Goal: Task Accomplishment & Management: Complete application form

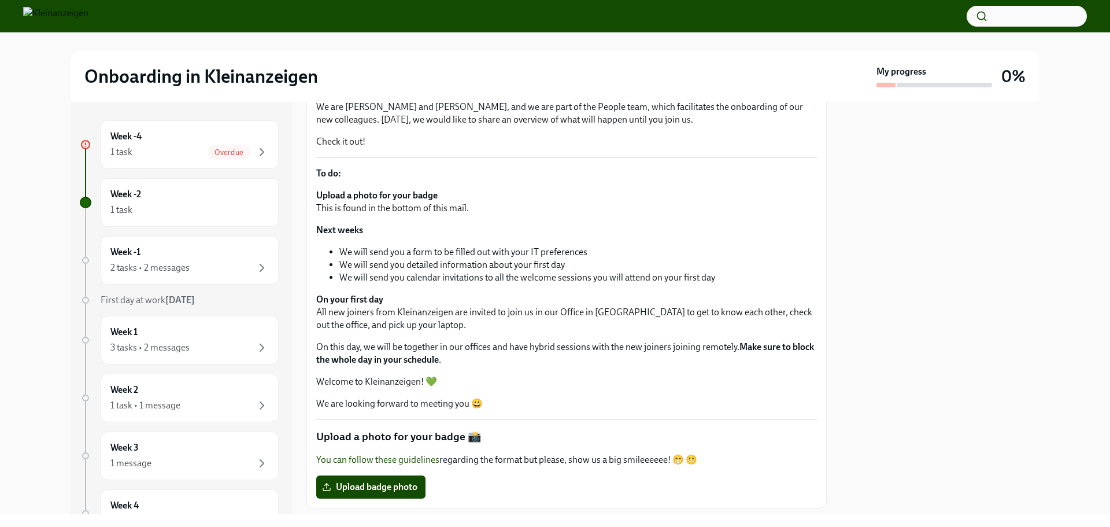
scroll to position [231, 0]
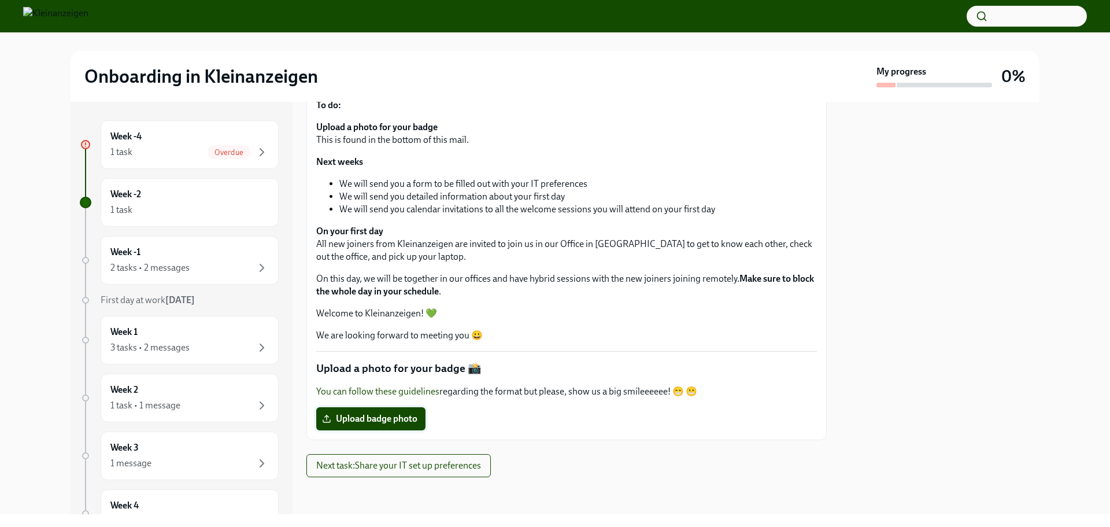
click at [385, 420] on span "Upload badge photo" at bounding box center [370, 419] width 93 height 12
click at [0, 0] on input "Upload badge photo" at bounding box center [0, 0] width 0 height 0
click at [393, 418] on span "Upload badge photo" at bounding box center [370, 419] width 93 height 12
click at [0, 0] on input "Upload badge photo" at bounding box center [0, 0] width 0 height 0
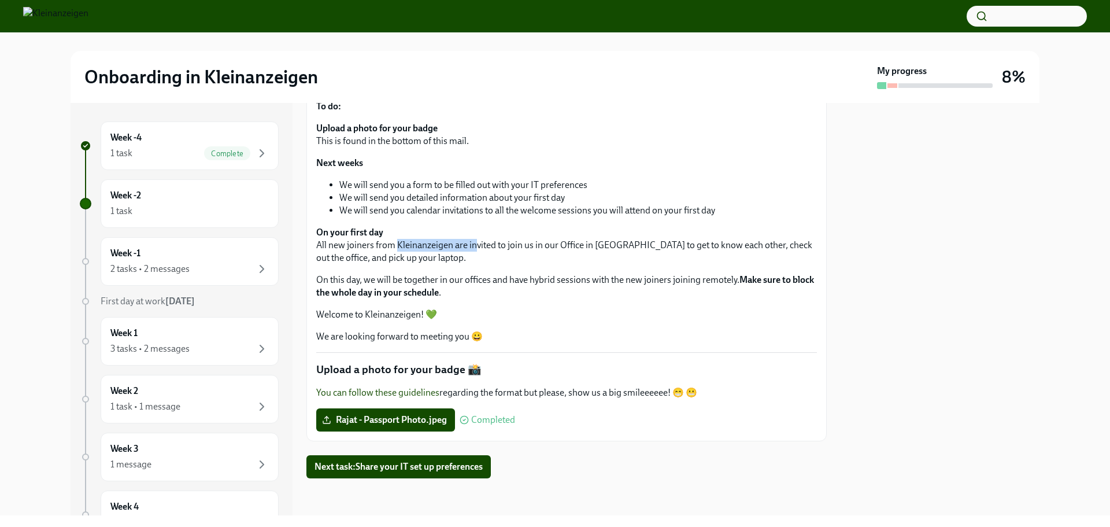
drag, startPoint x: 396, startPoint y: 247, endPoint x: 473, endPoint y: 239, distance: 77.8
click at [473, 239] on p "On your first day All new joiners from Kleinanzeigen are invited to join us in …" at bounding box center [566, 245] width 501 height 38
drag, startPoint x: 512, startPoint y: 239, endPoint x: 630, endPoint y: 240, distance: 117.4
click at [630, 240] on p "On your first day All new joiners from Kleinanzeigen are invited to join us in …" at bounding box center [566, 245] width 501 height 38
drag, startPoint x: 639, startPoint y: 240, endPoint x: 721, endPoint y: 240, distance: 82.1
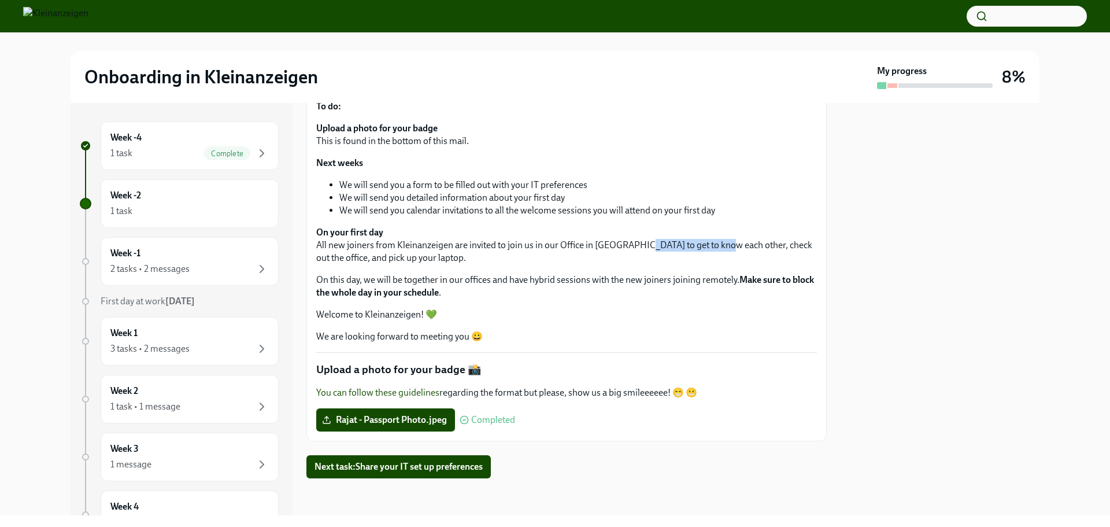
click at [721, 240] on p "On your first day All new joiners from Kleinanzeigen are invited to join us in …" at bounding box center [566, 245] width 501 height 38
drag, startPoint x: 736, startPoint y: 242, endPoint x: 787, endPoint y: 242, distance: 51.5
click at [787, 242] on p "On your first day All new joiners from Kleinanzeigen are invited to join us in …" at bounding box center [566, 245] width 501 height 38
drag, startPoint x: 385, startPoint y: 258, endPoint x: 425, endPoint y: 258, distance: 39.9
click at [425, 258] on p "On your first day All new joiners from Kleinanzeigen are invited to join us in …" at bounding box center [566, 245] width 501 height 38
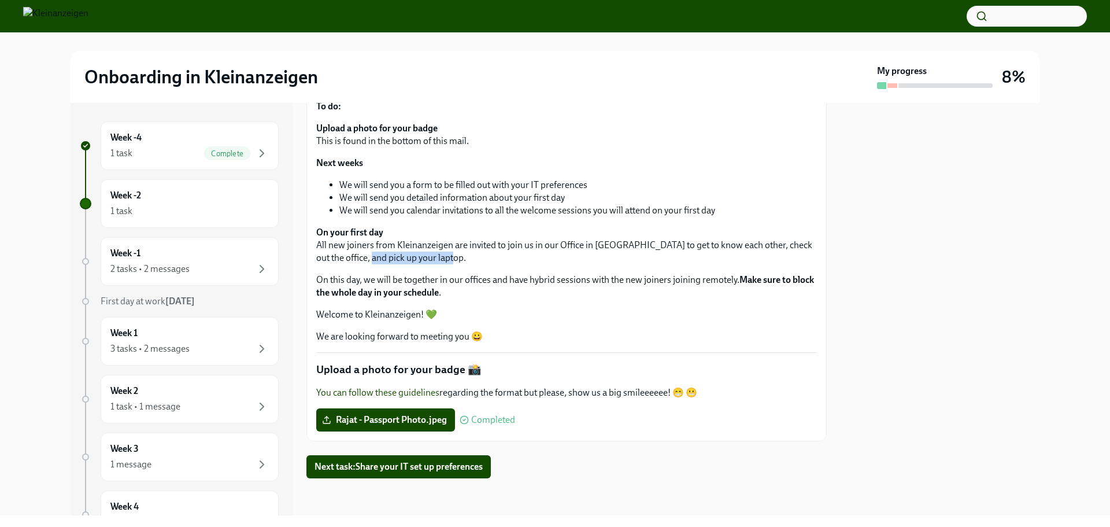
drag, startPoint x: 370, startPoint y: 258, endPoint x: 452, endPoint y: 260, distance: 82.1
click at [453, 260] on p "On your first day All new joiners from Kleinanzeigen are invited to join us in …" at bounding box center [566, 245] width 501 height 38
click at [199, 211] on div "1 task" at bounding box center [189, 211] width 158 height 14
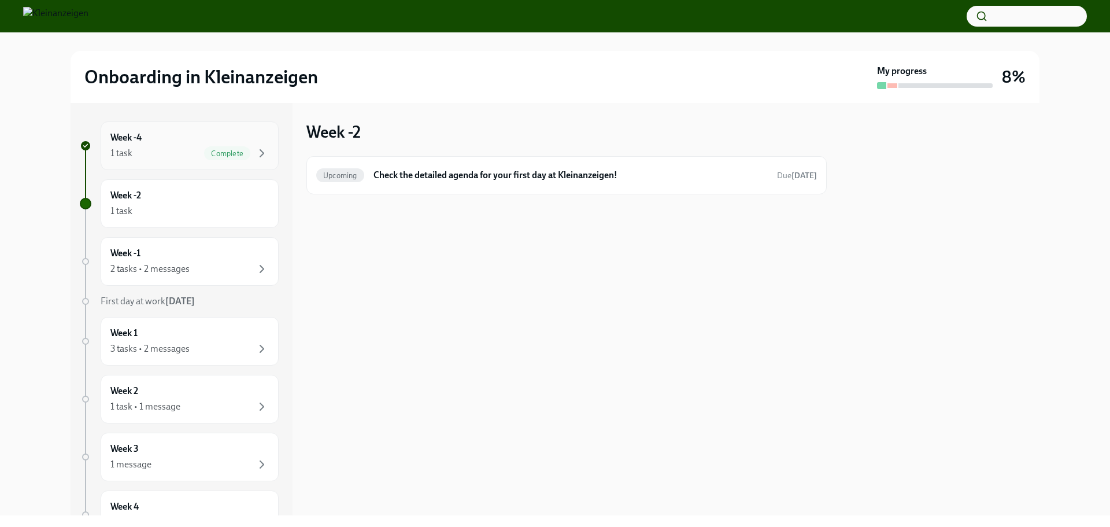
click at [120, 164] on div "Week -4 1 task Complete" at bounding box center [190, 145] width 178 height 49
